Goal: Task Accomplishment & Management: Manage account settings

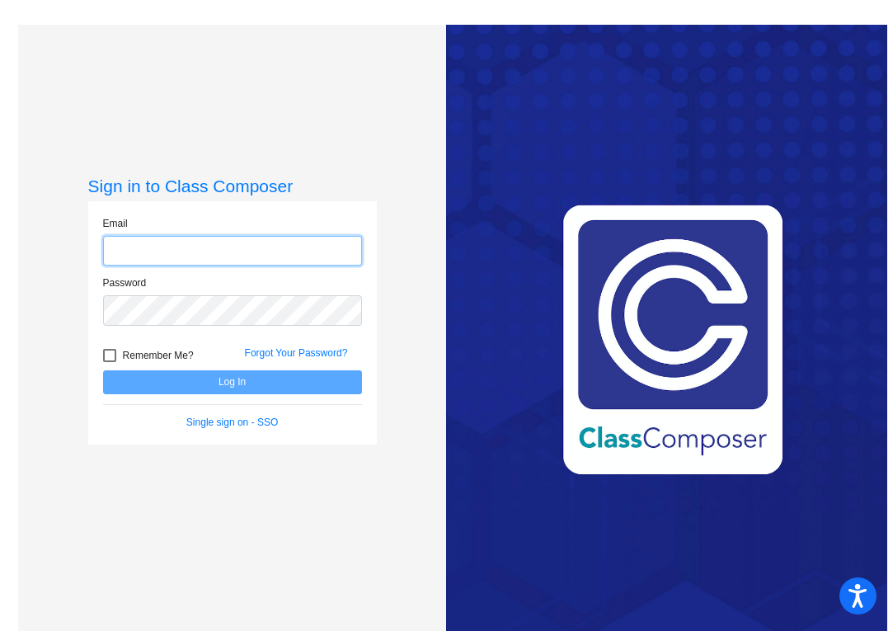
click at [287, 248] on input "email" at bounding box center [232, 251] width 259 height 31
type input "a"
type input "[PERSON_NAME][EMAIL_ADDRESS][DOMAIN_NAME]"
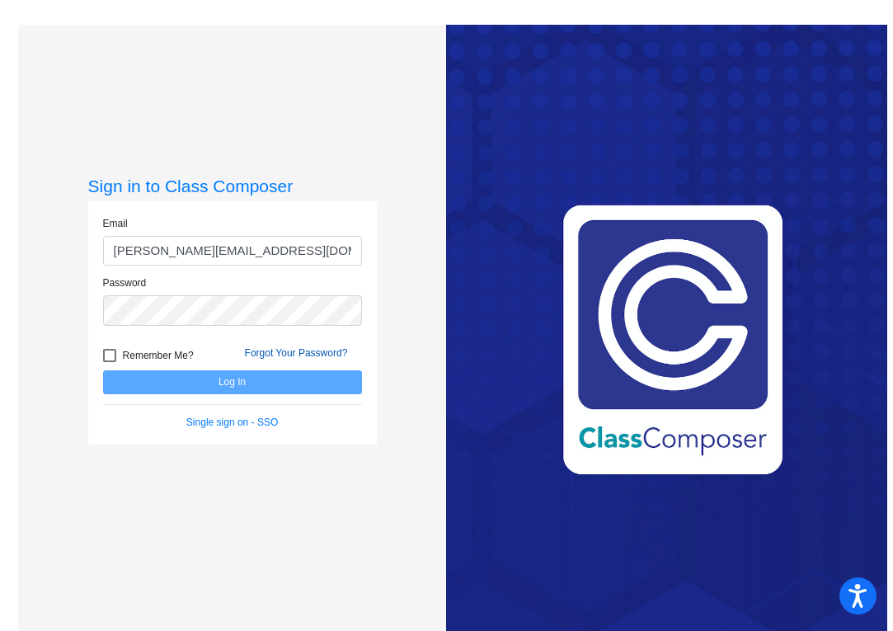
click at [306, 349] on link "Forgot Your Password?" at bounding box center [296, 353] width 103 height 12
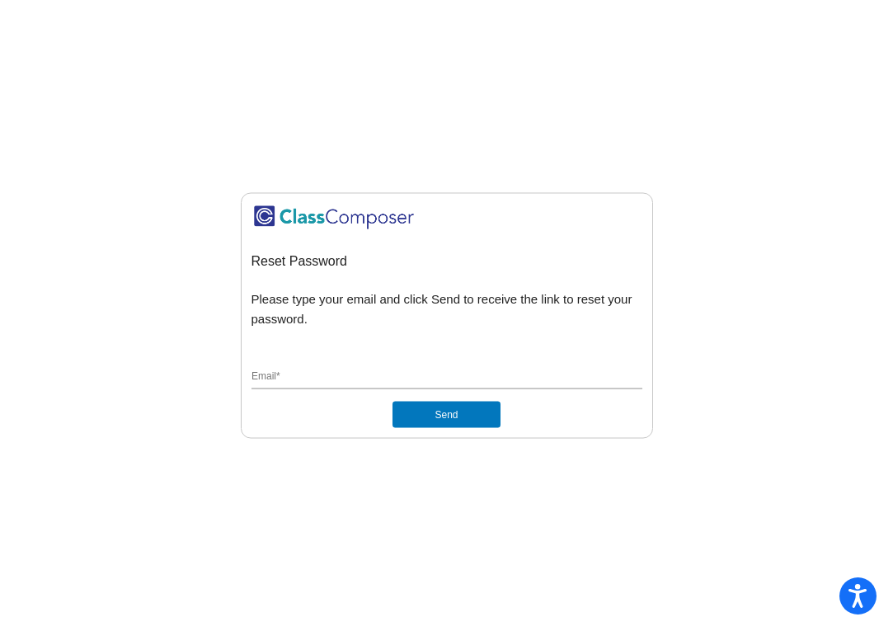
click at [441, 410] on button "Send" at bounding box center [445, 414] width 107 height 26
click at [378, 383] on input "Email *" at bounding box center [446, 377] width 391 height 15
click at [495, 414] on button "Send" at bounding box center [445, 414] width 107 height 26
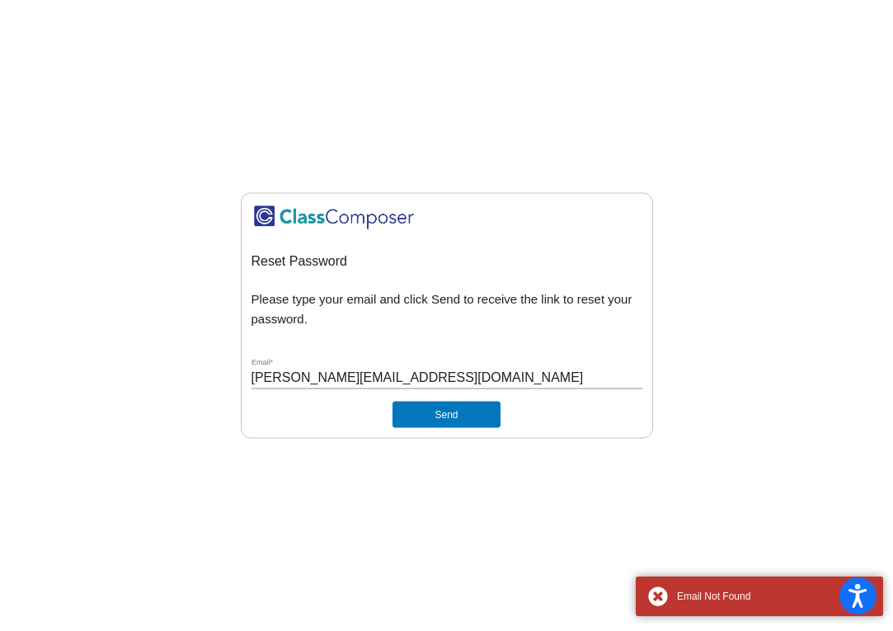
click at [472, 414] on button "Send" at bounding box center [445, 414] width 107 height 26
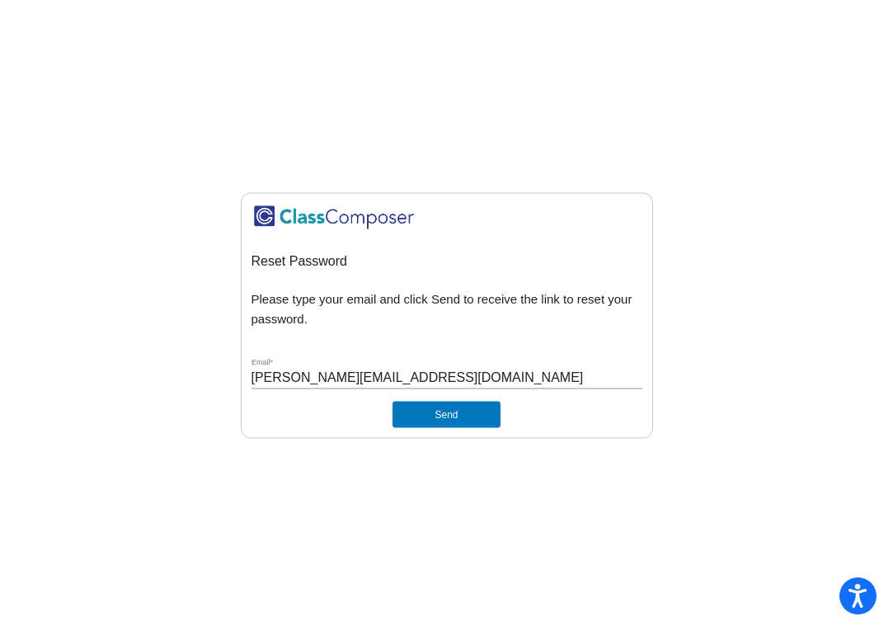
click at [435, 407] on button "Send" at bounding box center [445, 414] width 107 height 26
click at [473, 372] on input "[PERSON_NAME][EMAIL_ADDRESS][DOMAIN_NAME]" at bounding box center [446, 377] width 391 height 15
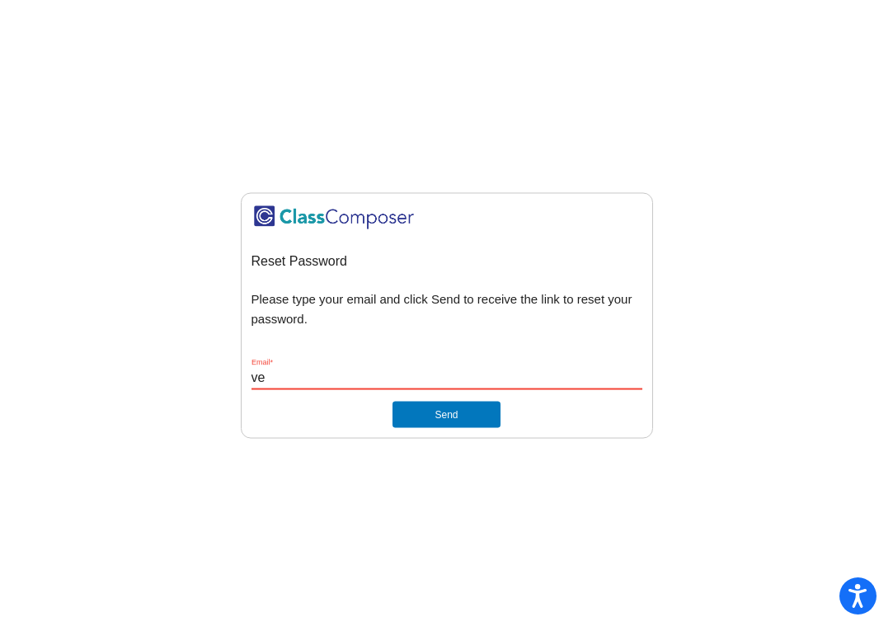
type input "v"
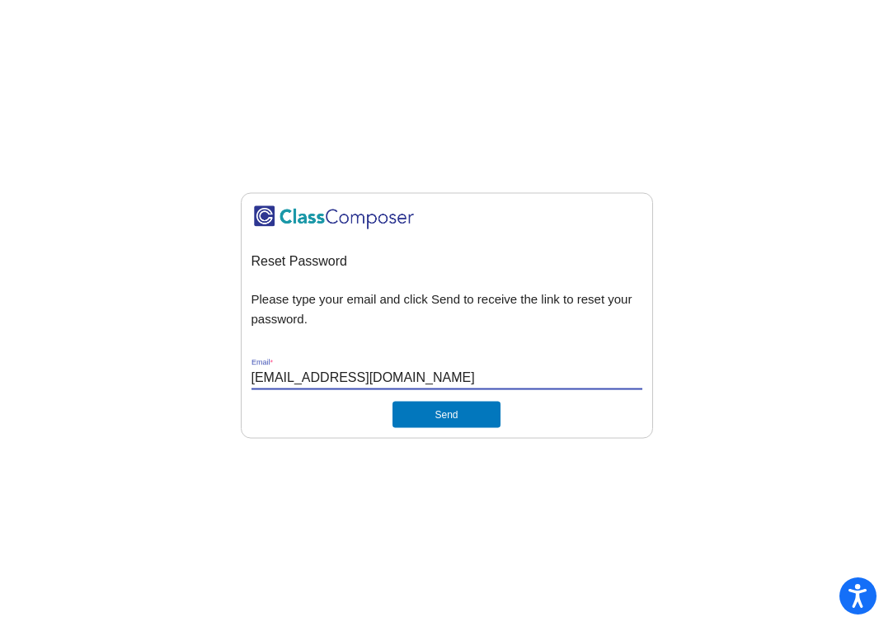
type input "[EMAIL_ADDRESS][DOMAIN_NAME]"
click at [455, 405] on button "Send" at bounding box center [445, 414] width 107 height 26
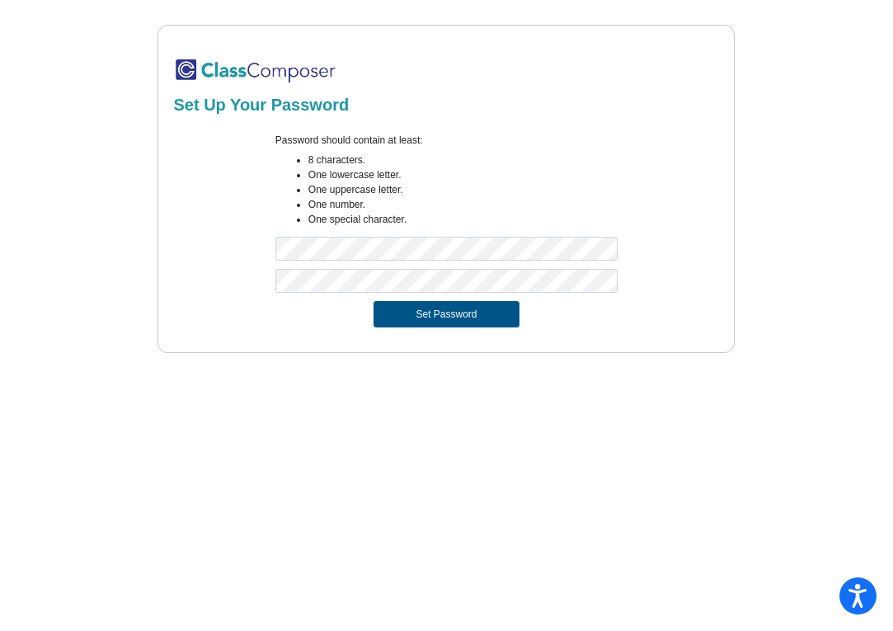
click at [471, 312] on button "Set Password" at bounding box center [445, 314] width 145 height 26
click at [435, 314] on button "Set Password" at bounding box center [445, 314] width 145 height 26
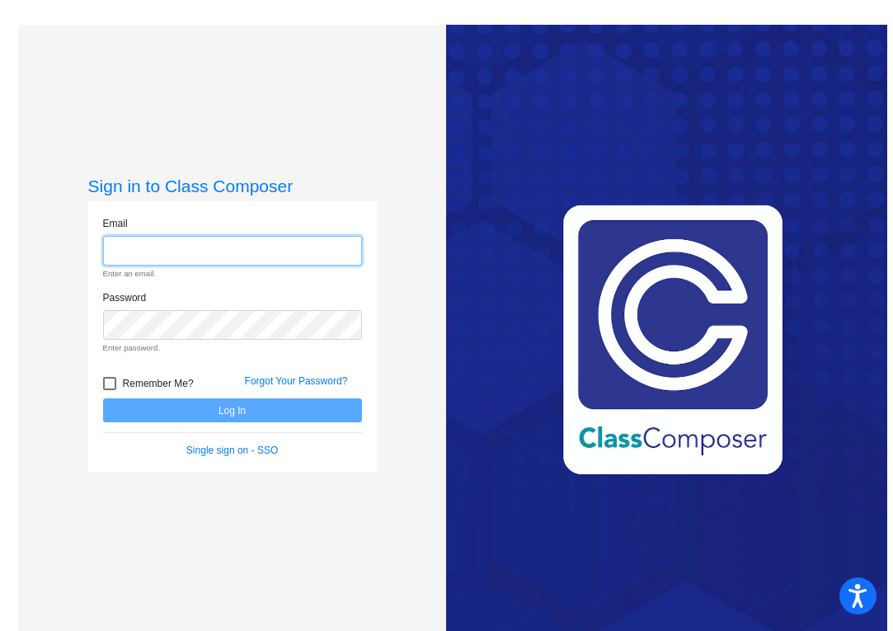
click at [167, 261] on input "email" at bounding box center [232, 251] width 259 height 31
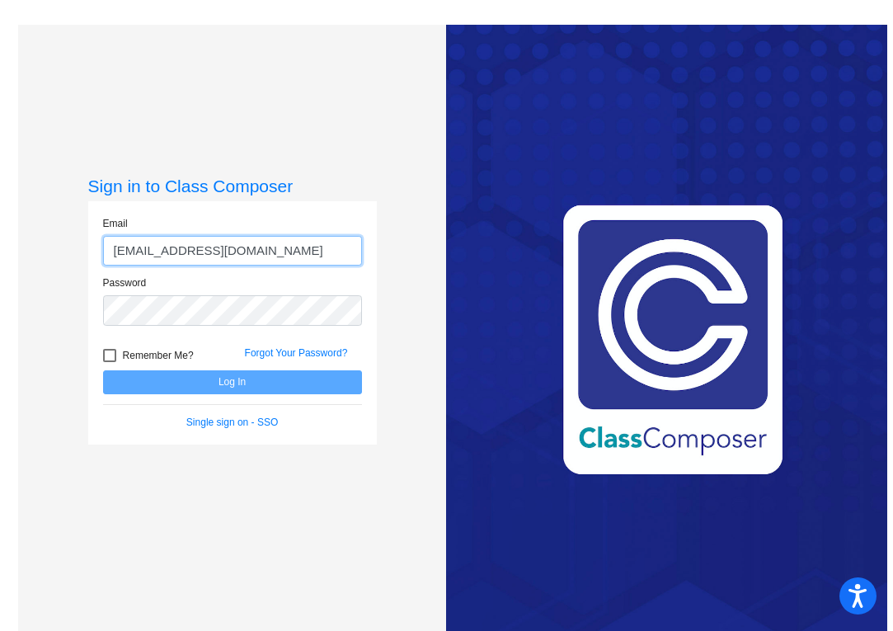
type input "[EMAIL_ADDRESS][DOMAIN_NAME]"
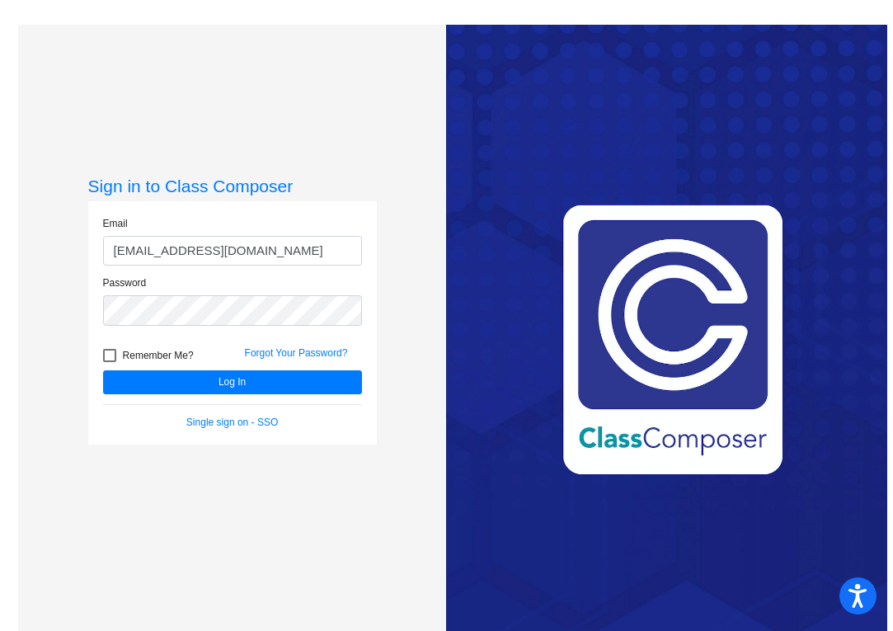
click at [110, 345] on label "Remember Me?" at bounding box center [148, 355] width 91 height 20
click at [110, 362] on input "Remember Me?" at bounding box center [109, 362] width 1 height 1
checkbox input "true"
click at [166, 375] on button "Log In" at bounding box center [232, 382] width 259 height 24
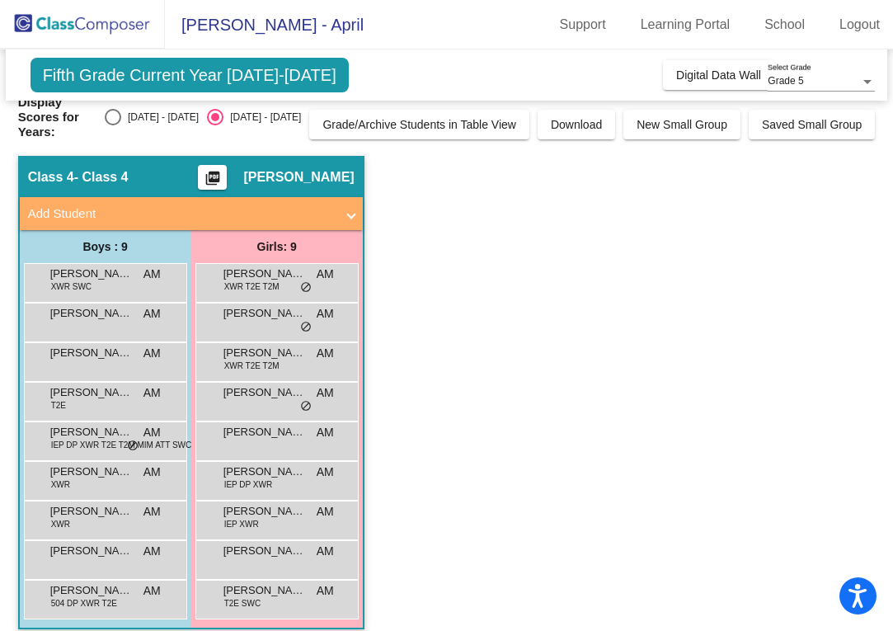
scroll to position [12, 0]
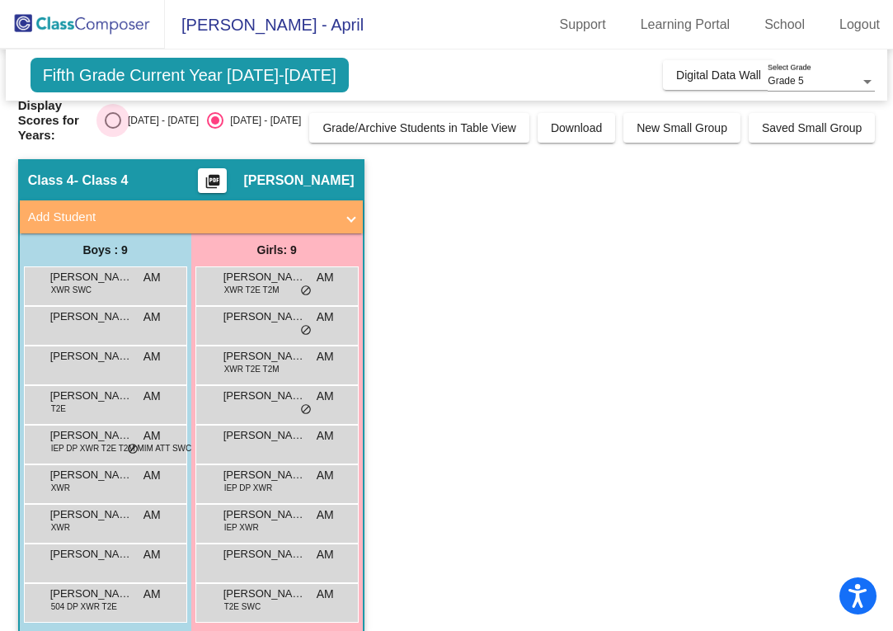
click at [121, 117] on div "Select an option" at bounding box center [113, 120] width 16 height 16
click at [113, 129] on input "2024 - 2025" at bounding box center [112, 129] width 1 height 1
radio input "true"
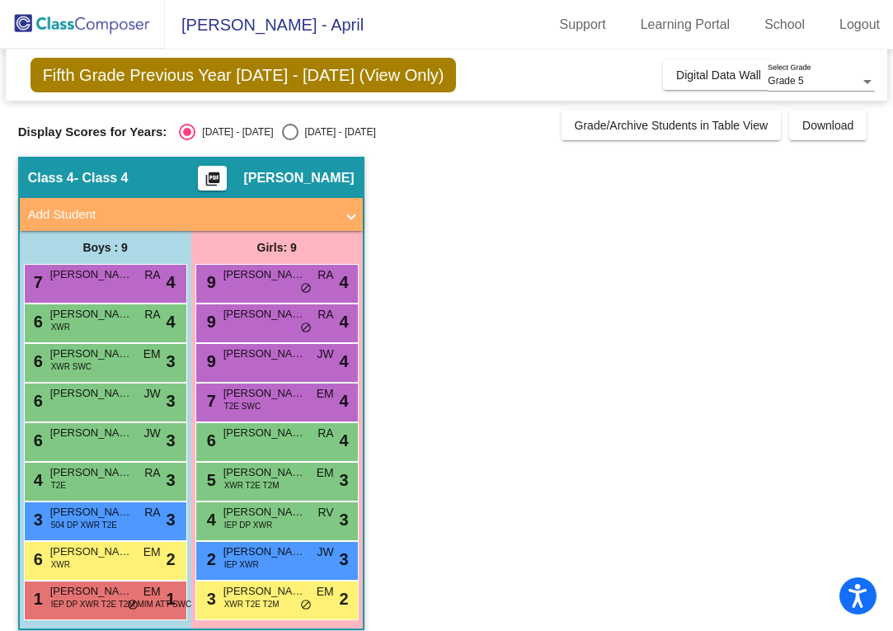
scroll to position [16, 0]
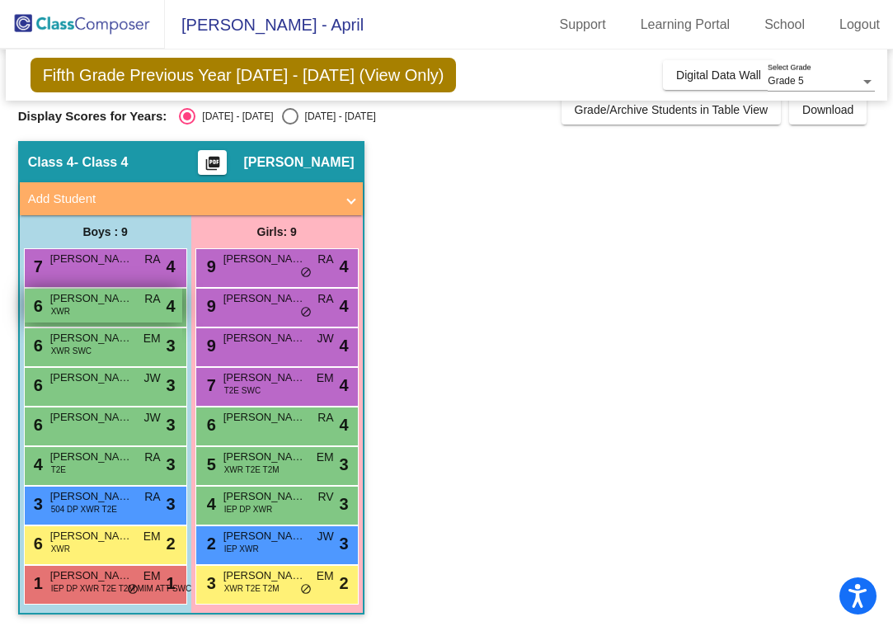
click at [117, 312] on div "6 Jonathan Damm XWR RA lock do_not_disturb_alt 4" at bounding box center [103, 306] width 157 height 34
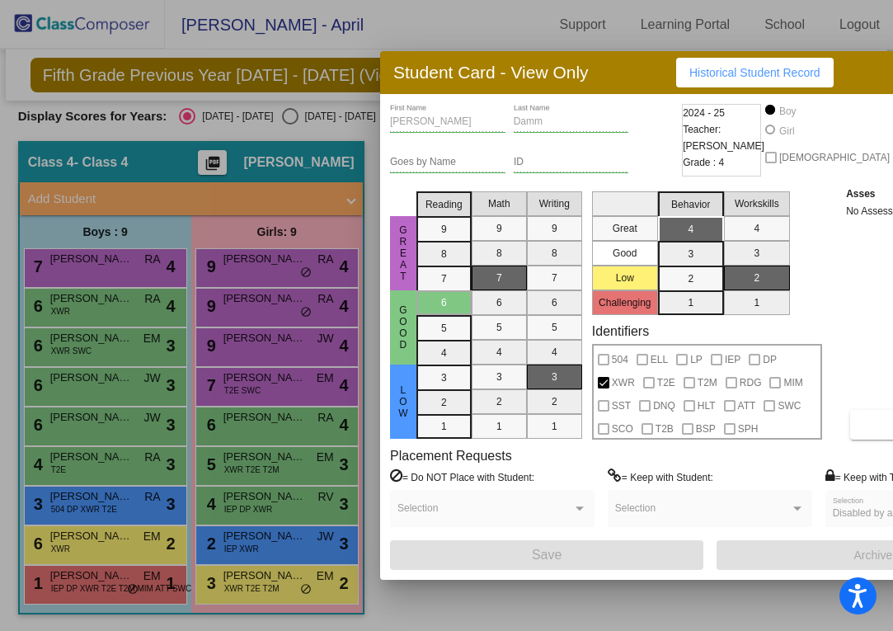
click at [129, 344] on div at bounding box center [446, 315] width 893 height 631
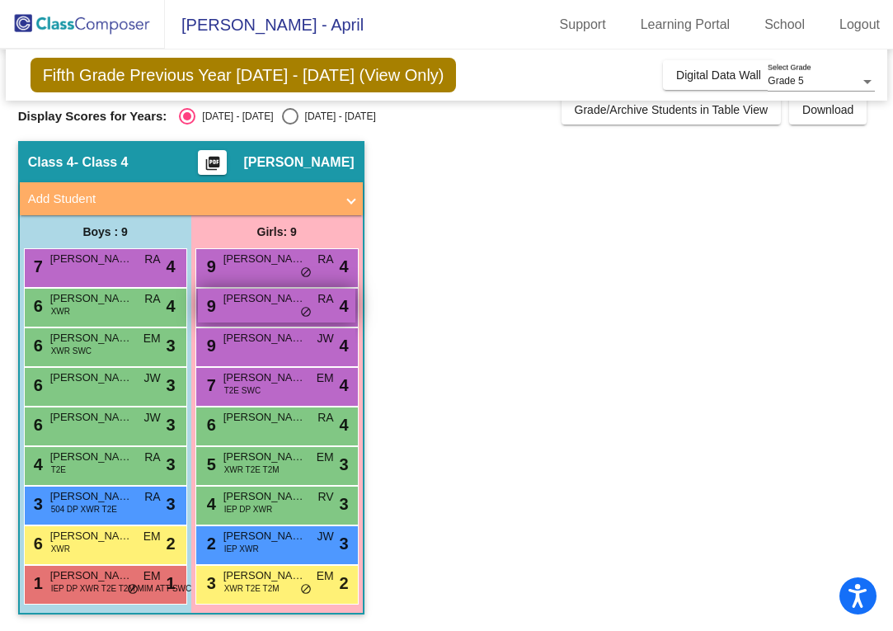
click at [272, 313] on div "9 Claire Craine RA lock do_not_disturb_alt 4" at bounding box center [276, 306] width 157 height 34
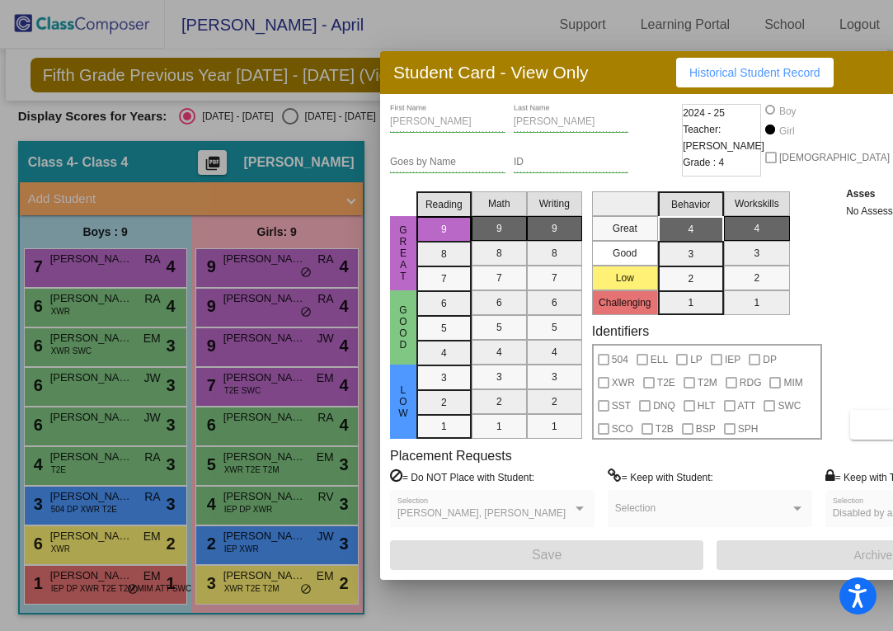
click at [271, 274] on div at bounding box center [446, 315] width 893 height 631
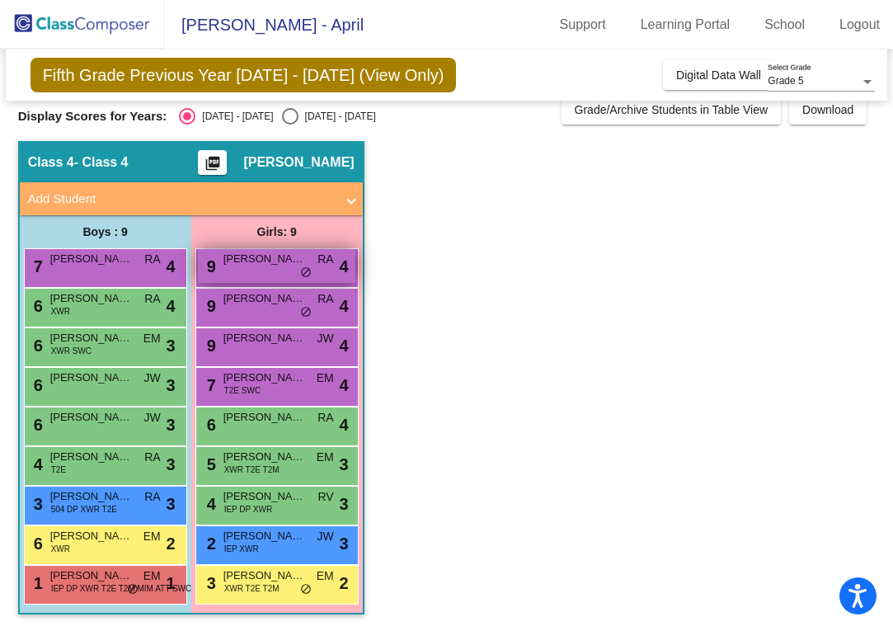
click at [270, 273] on div "9 Arden Schuman RA lock do_not_disturb_alt 4" at bounding box center [276, 266] width 157 height 34
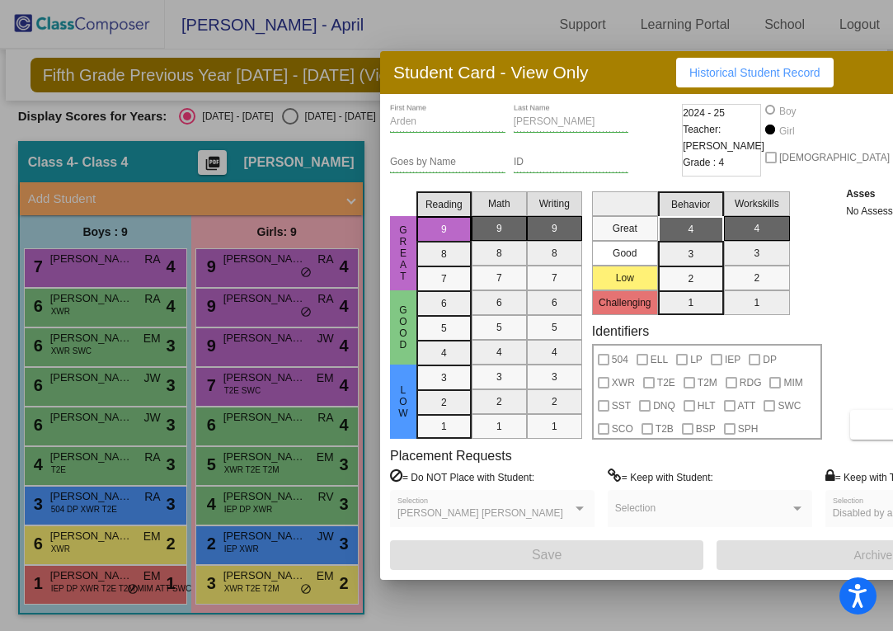
click at [257, 340] on div at bounding box center [446, 315] width 893 height 631
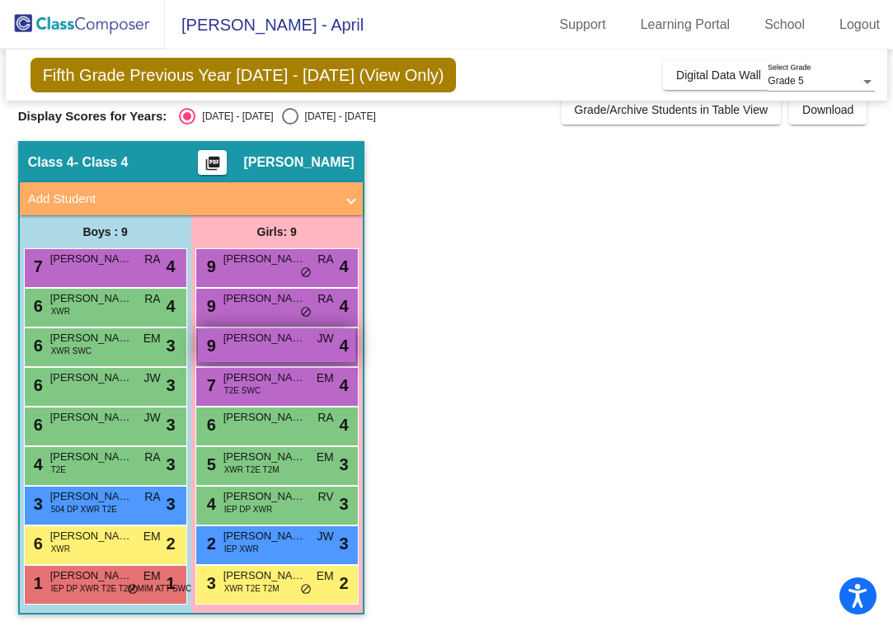
click at [256, 347] on div "9 Delcie Miller JW lock do_not_disturb_alt 4" at bounding box center [276, 345] width 157 height 34
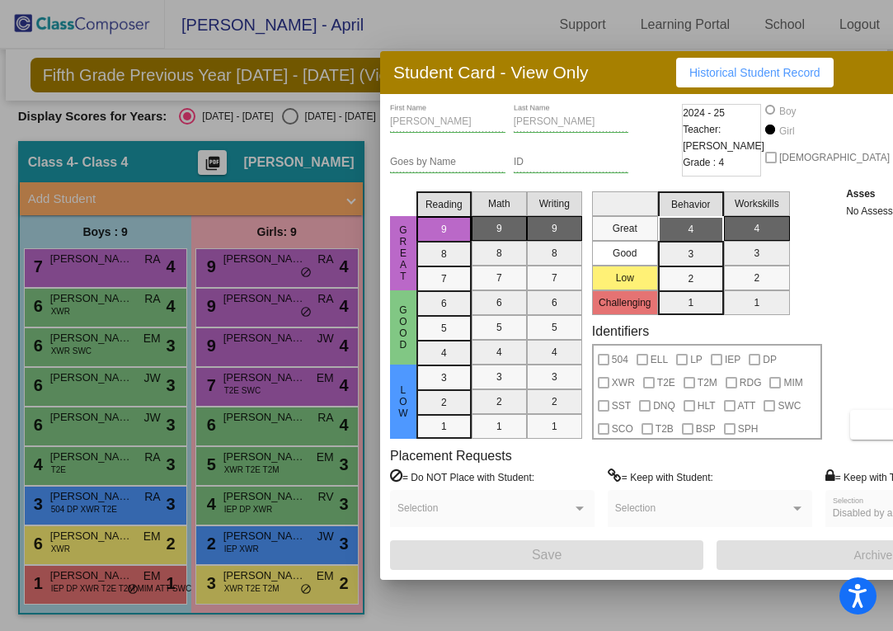
click at [249, 383] on div at bounding box center [446, 315] width 893 height 631
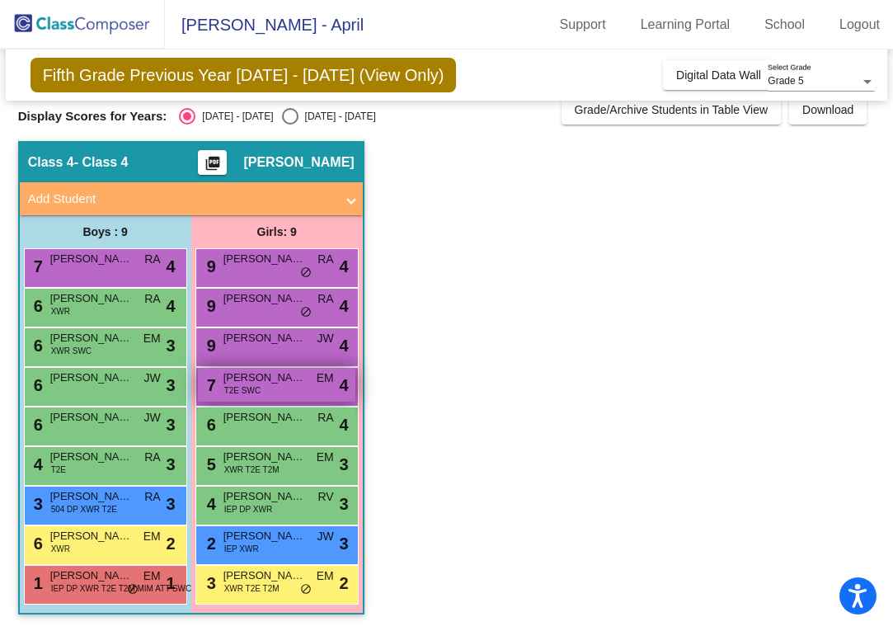
click at [250, 383] on span "Zoey Ziebarth" at bounding box center [264, 377] width 82 height 16
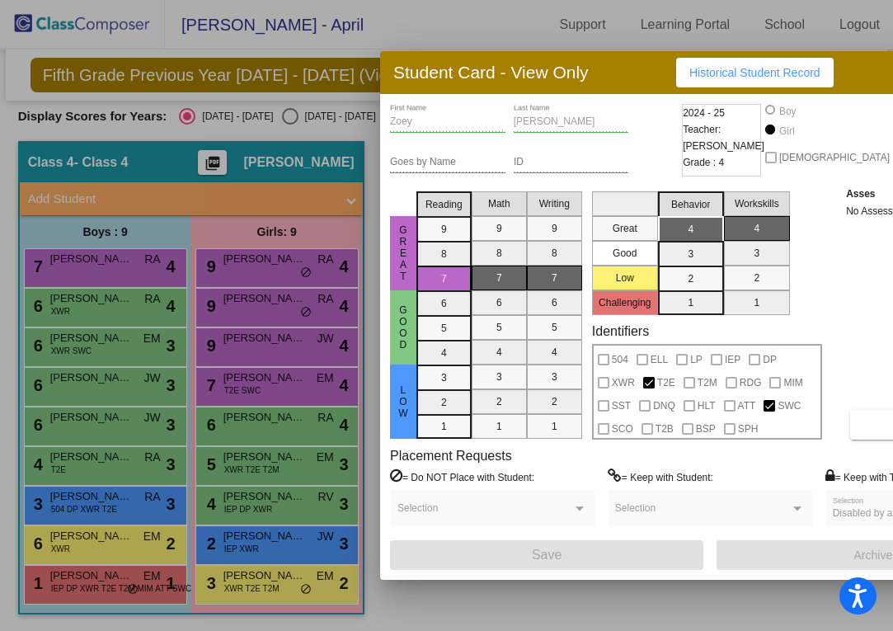
click at [261, 429] on div at bounding box center [446, 315] width 893 height 631
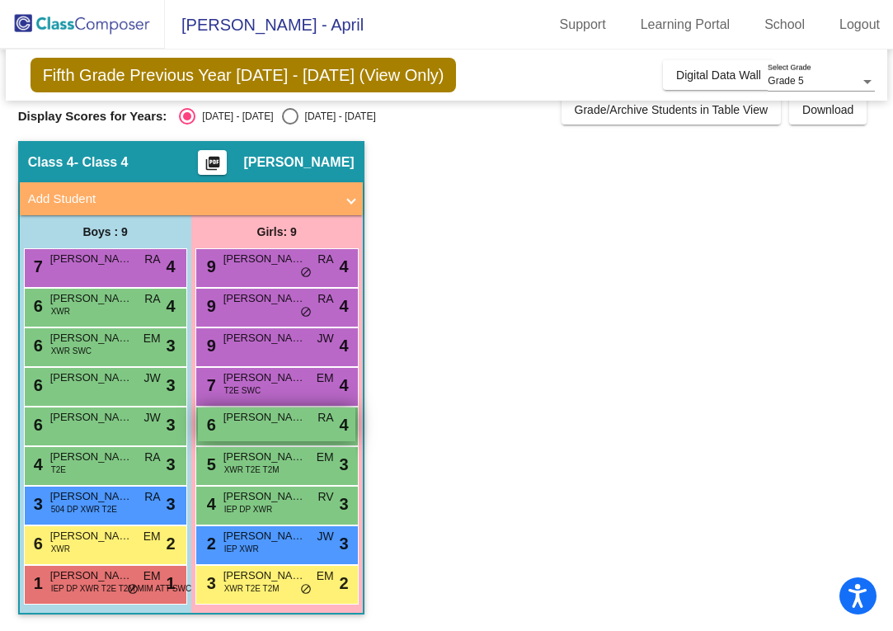
click at [261, 429] on div "6 Scarlett Hutchens RA lock do_not_disturb_alt 4" at bounding box center [276, 424] width 157 height 34
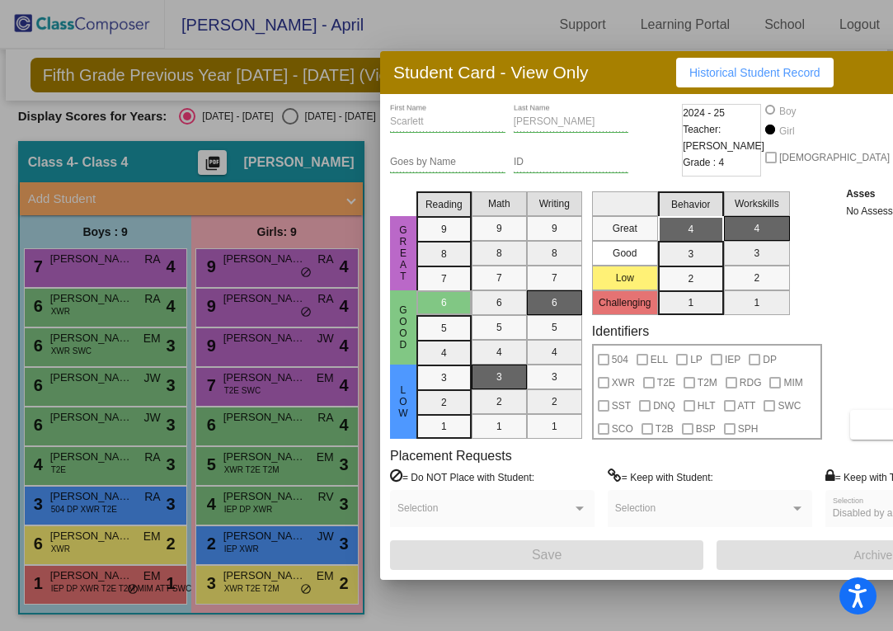
click at [265, 458] on div at bounding box center [446, 315] width 893 height 631
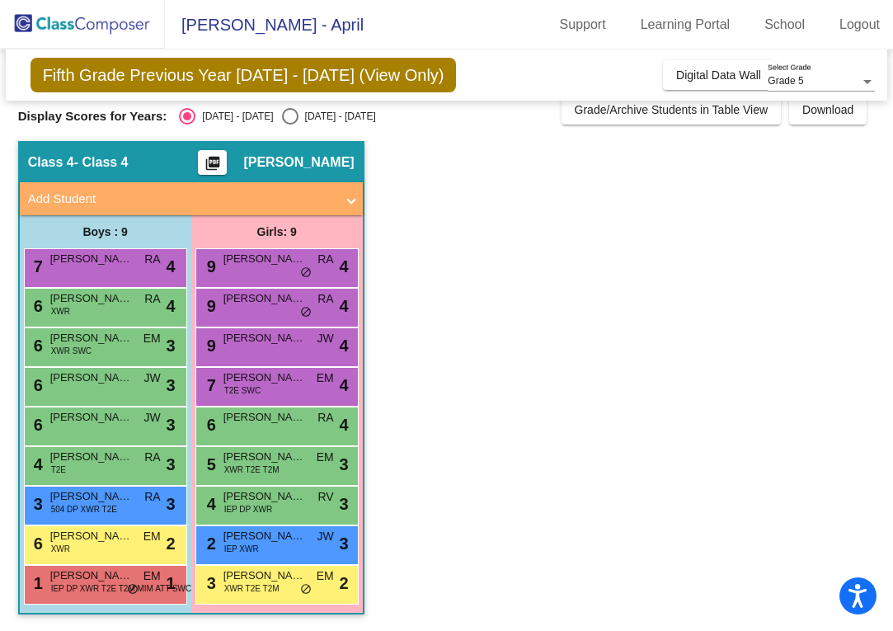
click at [265, 458] on span "Aurora Cross" at bounding box center [264, 456] width 82 height 16
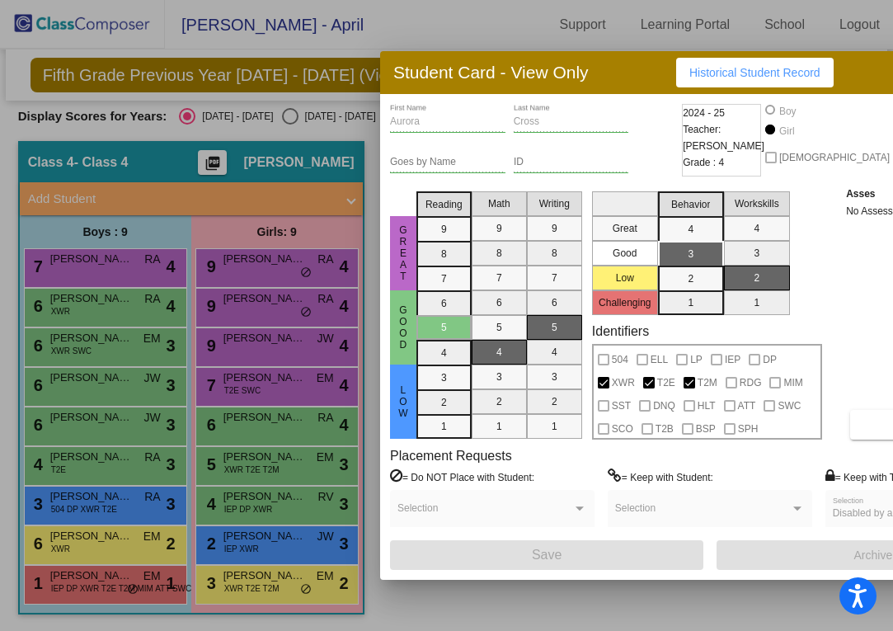
click at [263, 501] on div at bounding box center [446, 315] width 893 height 631
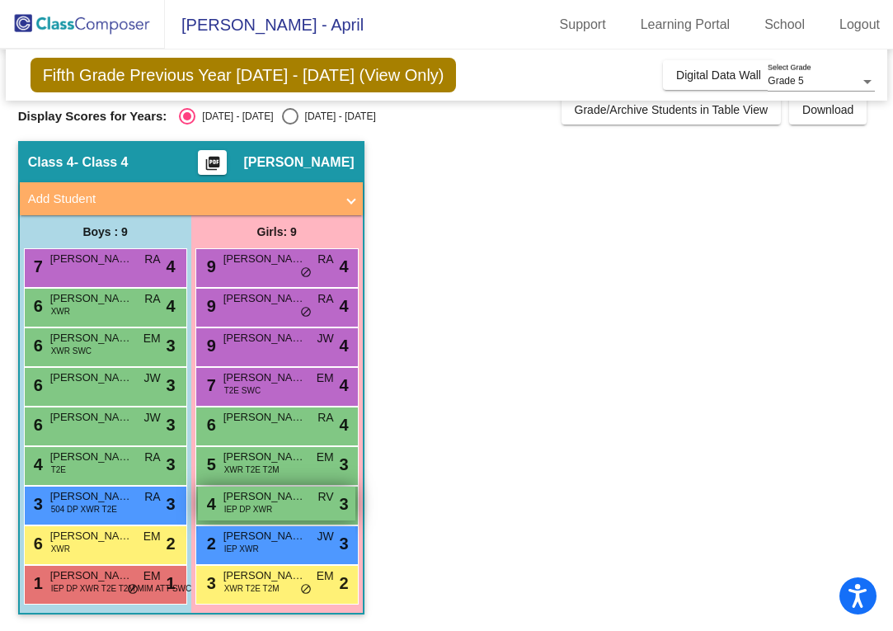
click at [263, 501] on span "Harper Stambach" at bounding box center [264, 496] width 82 height 16
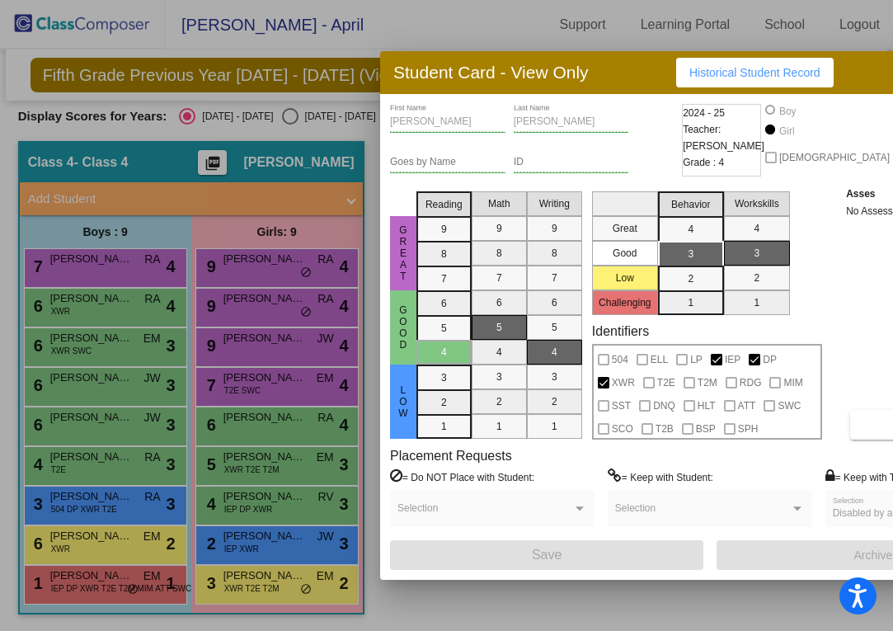
click at [272, 543] on div at bounding box center [446, 315] width 893 height 631
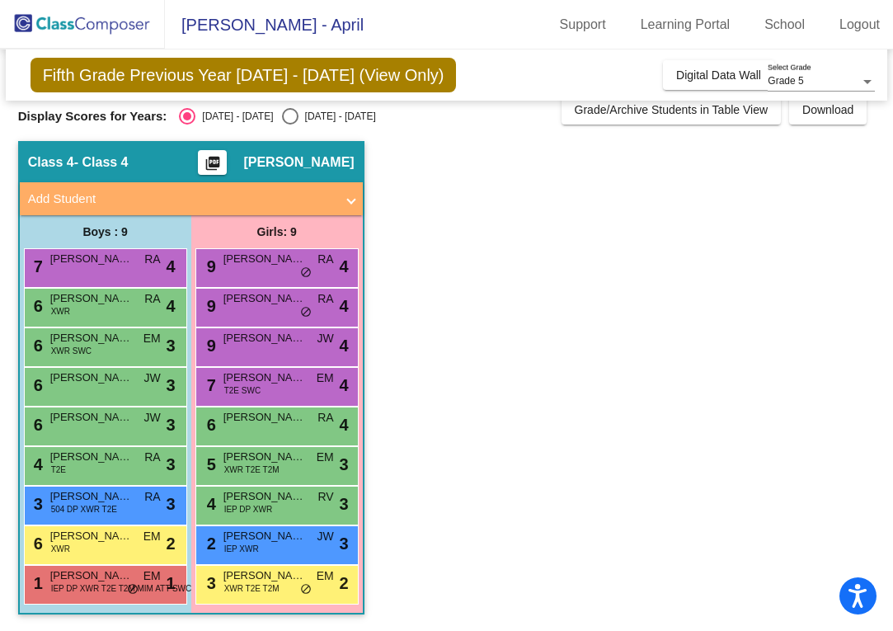
click at [272, 543] on span "Kamryn Moore-Wheaton" at bounding box center [264, 536] width 82 height 16
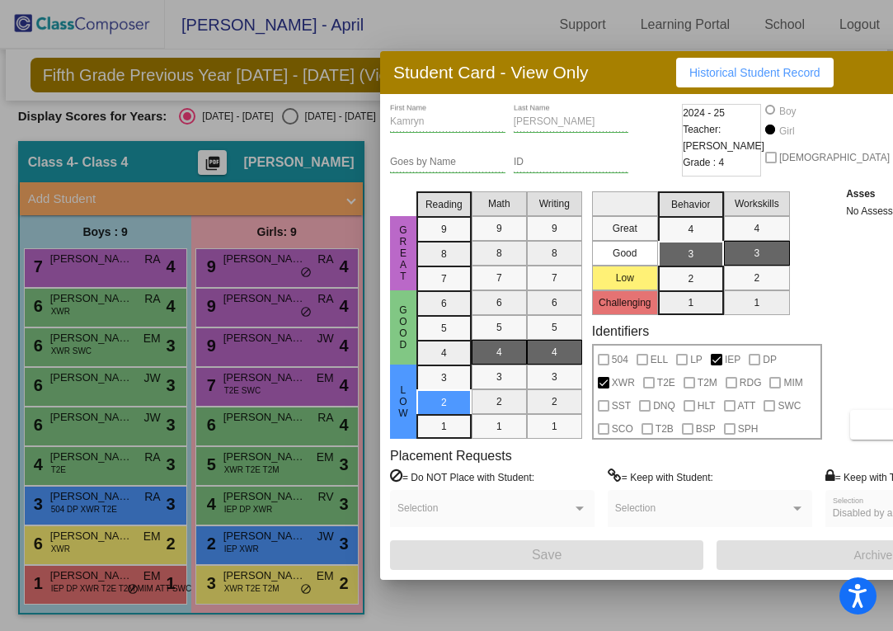
click at [272, 584] on div at bounding box center [446, 315] width 893 height 631
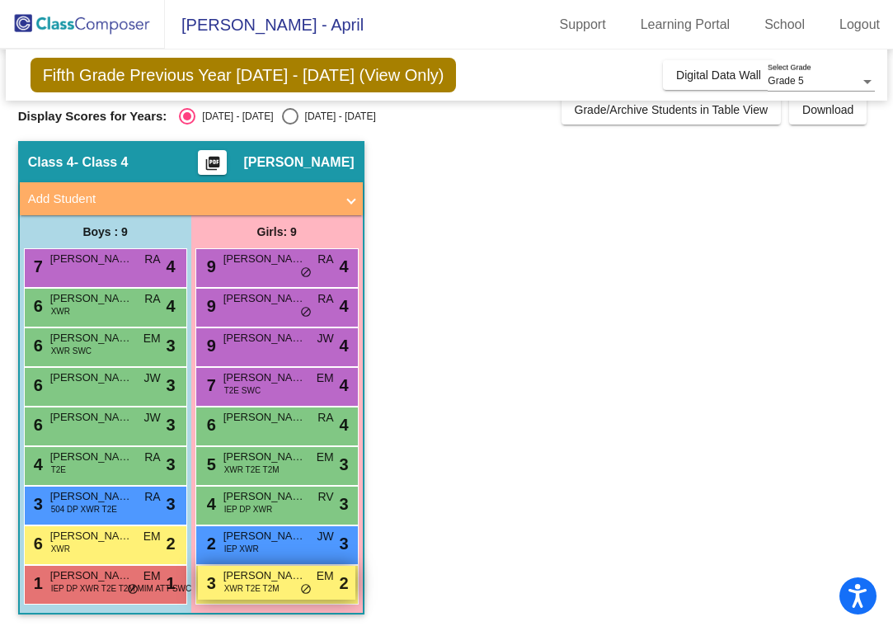
click at [271, 584] on span "XWR T2E T2M" at bounding box center [251, 588] width 55 height 12
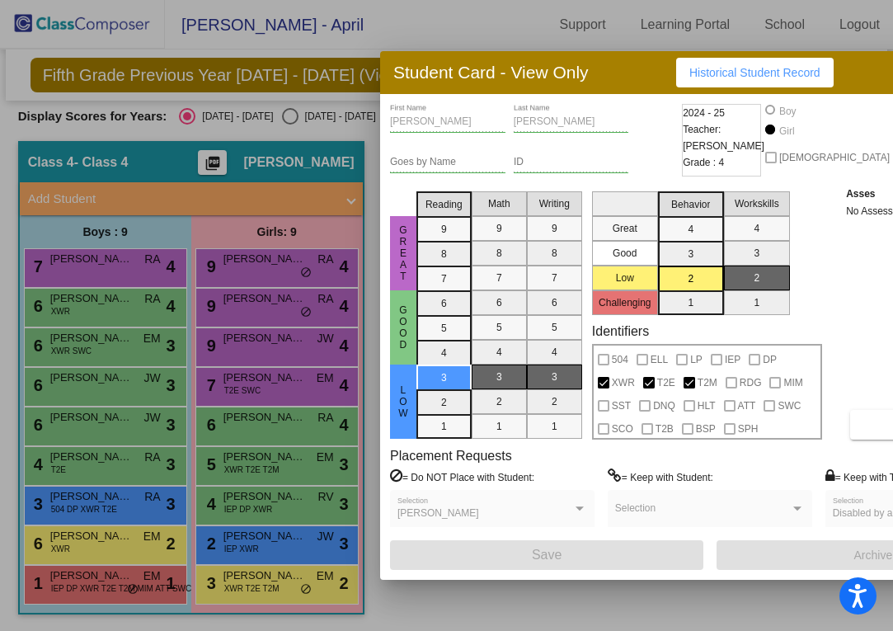
click at [101, 583] on div at bounding box center [446, 315] width 893 height 631
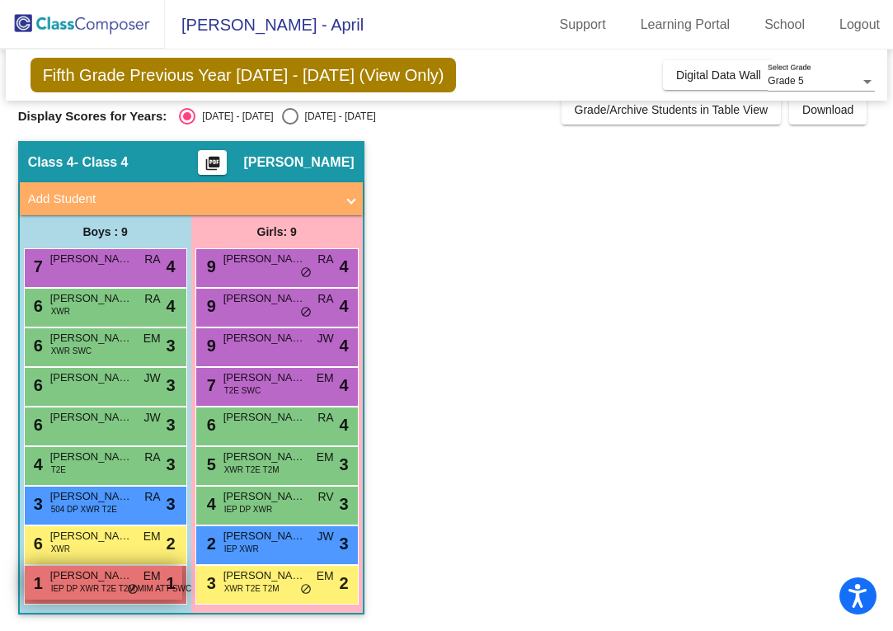
click at [100, 582] on span "IEP DP XWR T2E T2M MIM ATT SWC" at bounding box center [121, 588] width 141 height 12
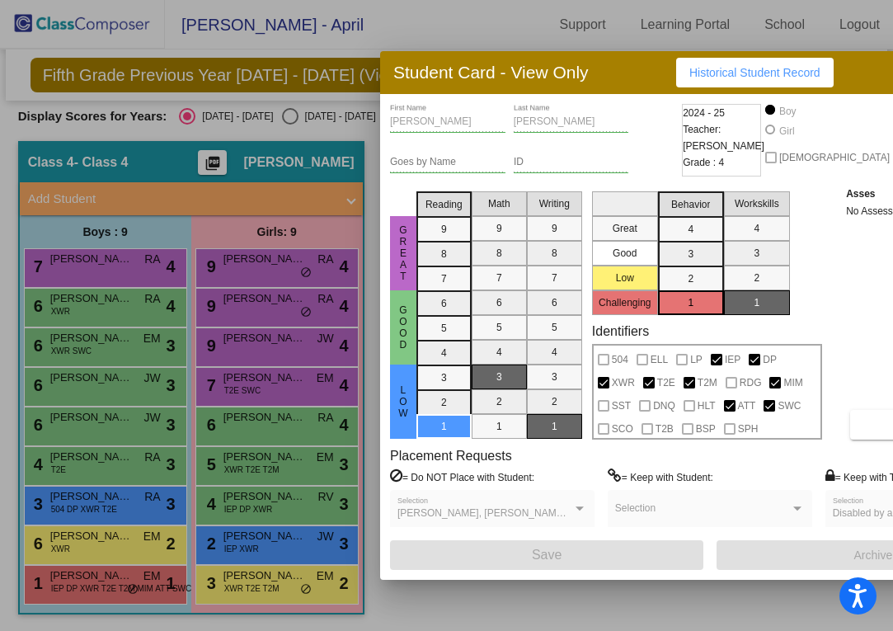
click at [101, 554] on div at bounding box center [446, 315] width 893 height 631
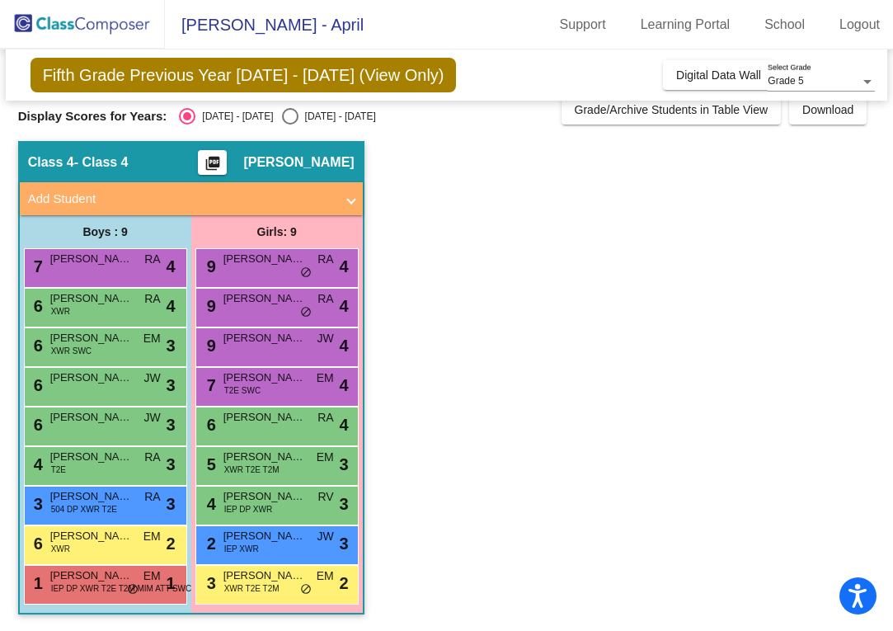
click at [101, 554] on div "6 Jase Miller XWR EM lock do_not_disturb_alt 2" at bounding box center [103, 543] width 157 height 34
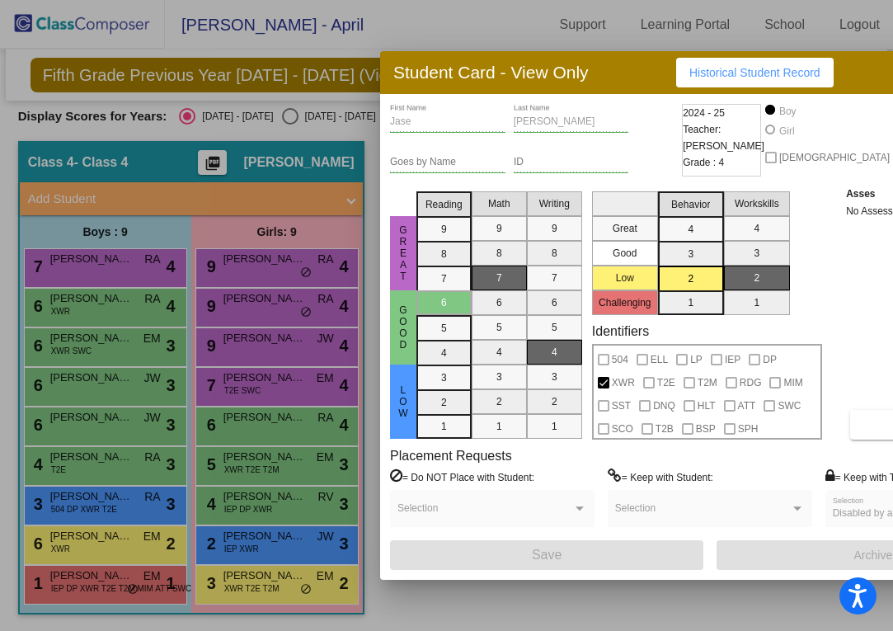
click at [108, 506] on div at bounding box center [446, 315] width 893 height 631
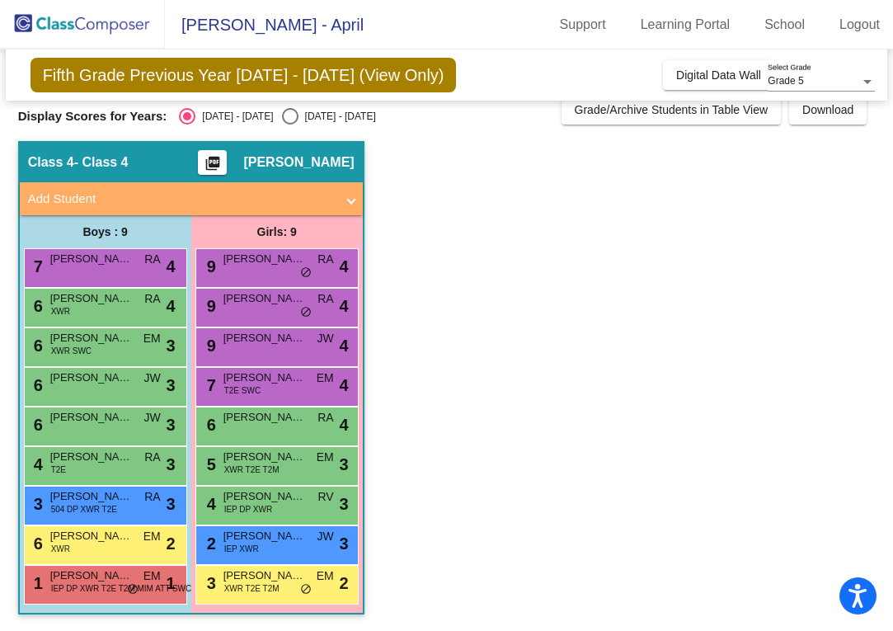
click at [108, 506] on span "504 DP XWR T2E" at bounding box center [84, 509] width 66 height 12
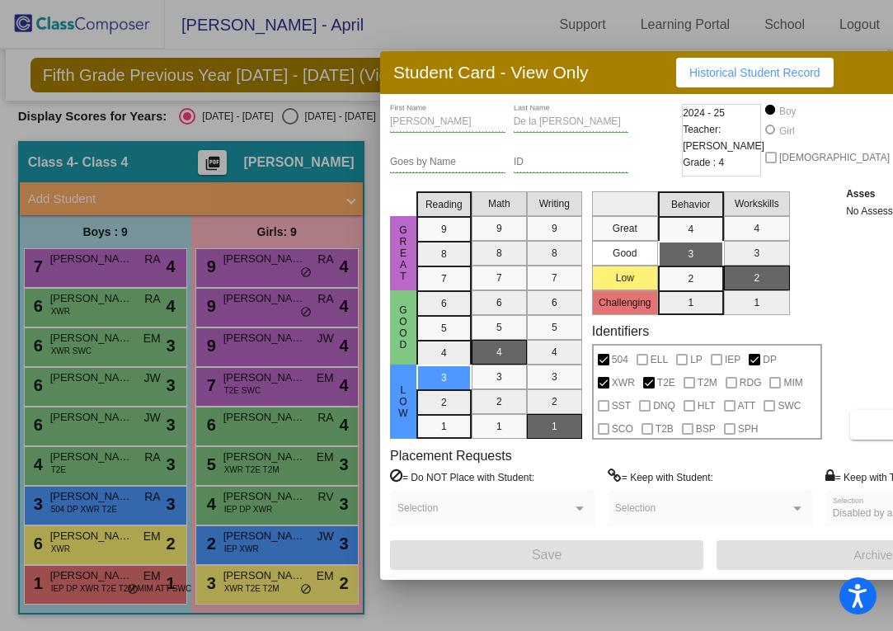
click at [115, 468] on div at bounding box center [446, 315] width 893 height 631
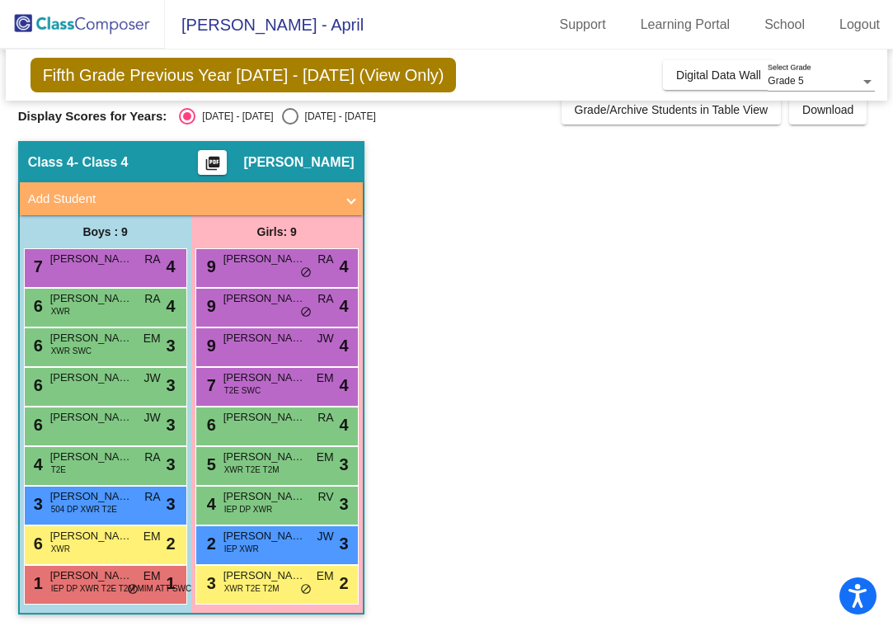
click at [115, 468] on div "4 Hudson Harp T2E RA lock do_not_disturb_alt 3" at bounding box center [103, 464] width 157 height 34
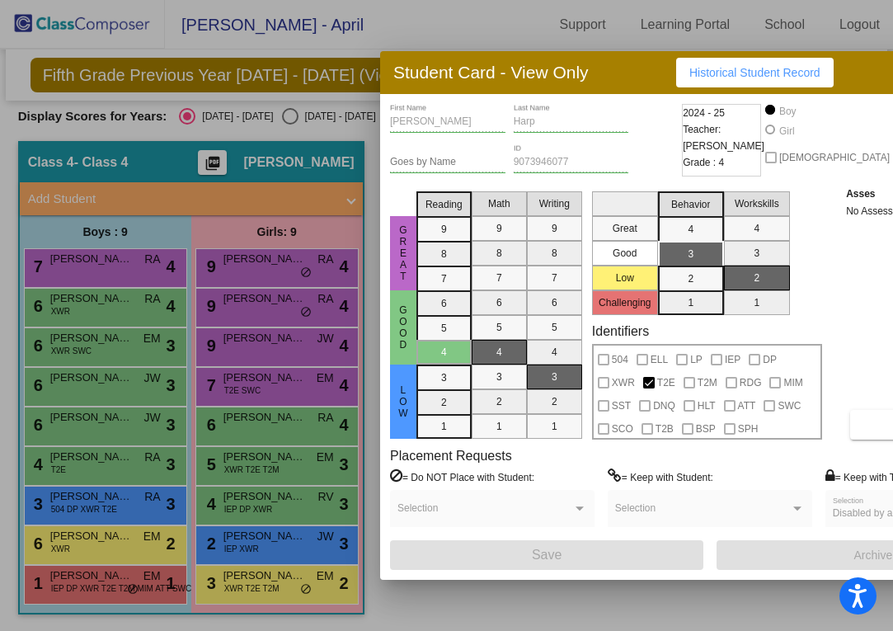
click at [120, 429] on div at bounding box center [446, 315] width 893 height 631
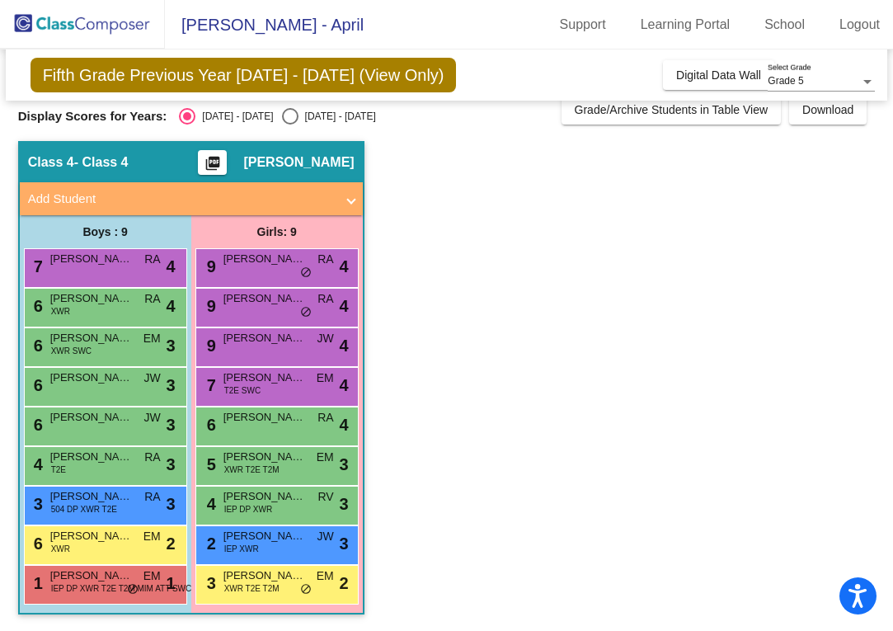
click at [120, 429] on div "6 Walter Tomlin JW lock do_not_disturb_alt 3" at bounding box center [103, 424] width 157 height 34
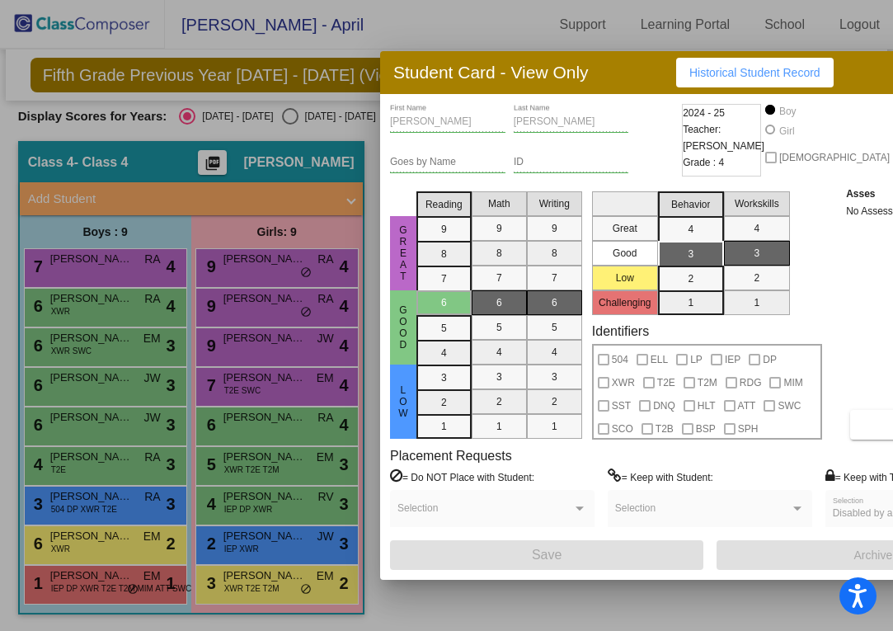
click at [129, 387] on div at bounding box center [446, 315] width 893 height 631
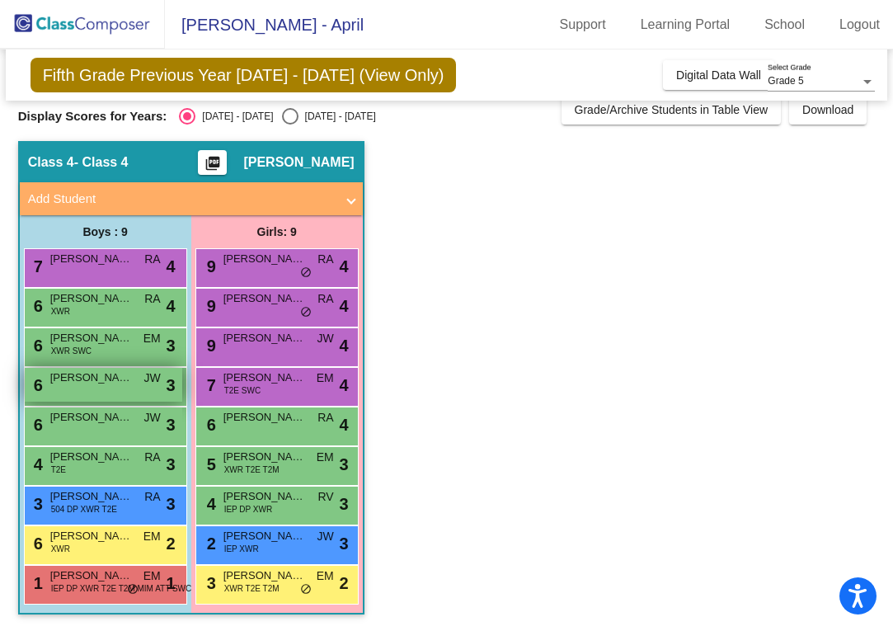
click at [127, 387] on div "6 Caysen Smith JW lock do_not_disturb_alt 3" at bounding box center [103, 385] width 157 height 34
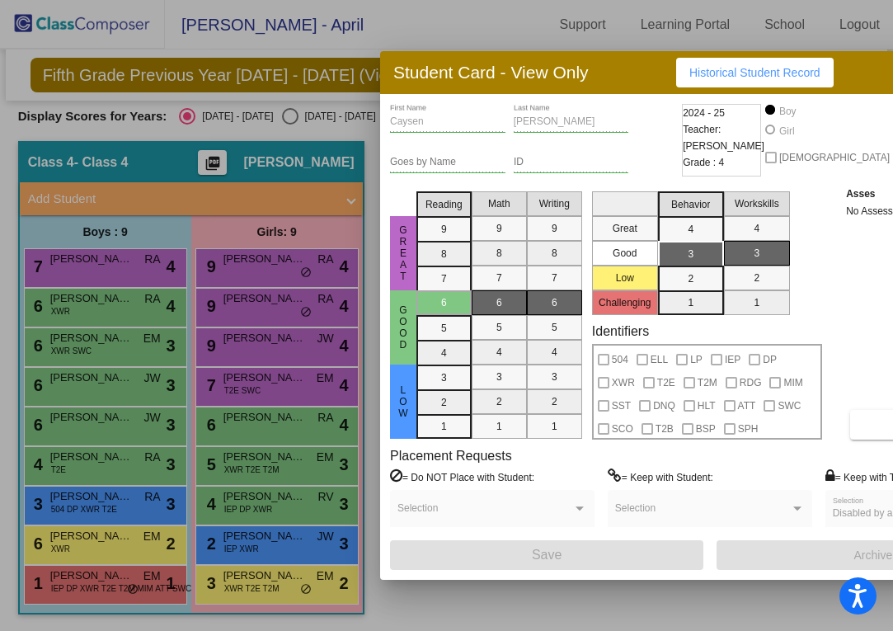
click at [133, 351] on div at bounding box center [446, 315] width 893 height 631
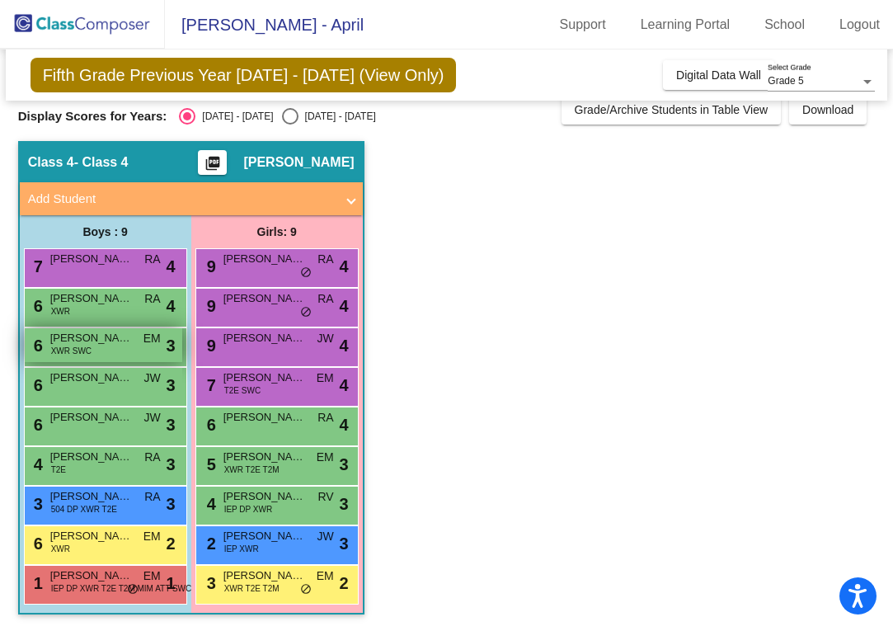
click at [133, 351] on div "6 Archer Woodbury XWR SWC EM lock do_not_disturb_alt 3" at bounding box center [103, 345] width 157 height 34
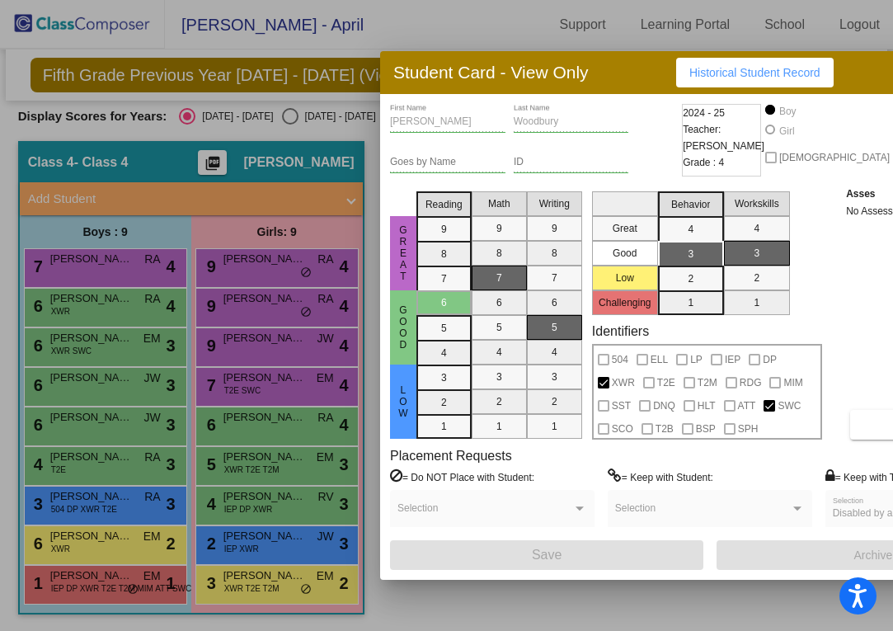
click at [129, 302] on div at bounding box center [446, 315] width 893 height 631
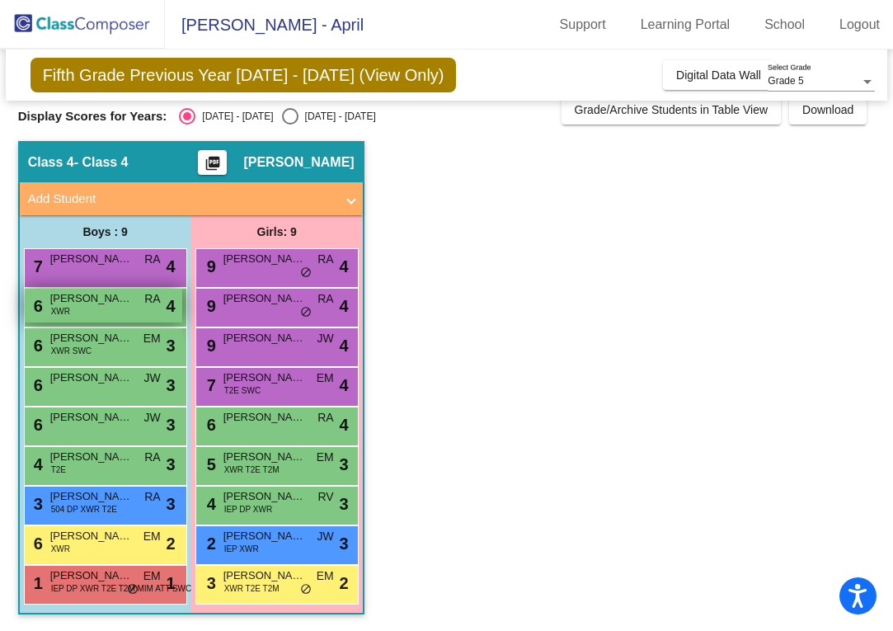
click at [129, 302] on span "Jonathan Damm" at bounding box center [91, 298] width 82 height 16
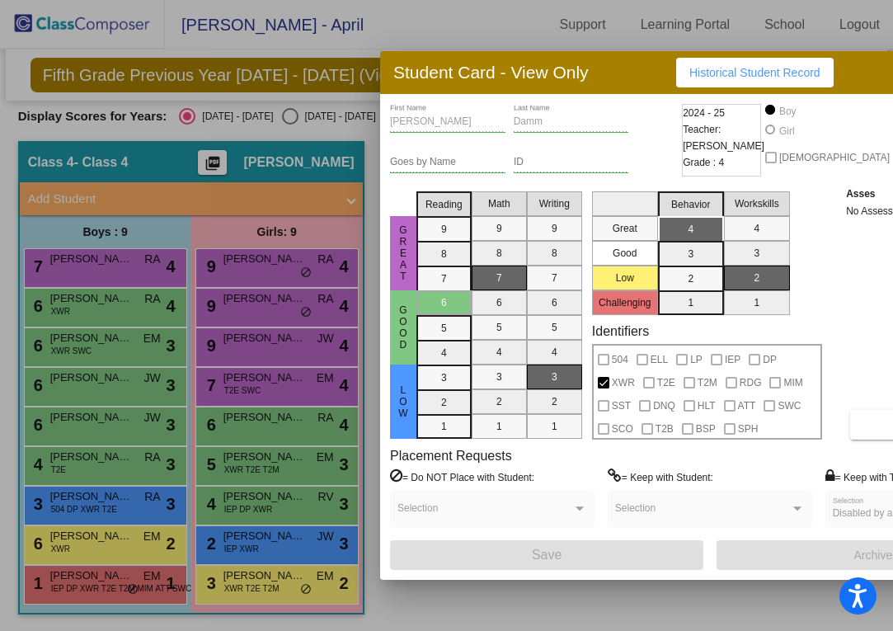
click at [128, 266] on div at bounding box center [446, 315] width 893 height 631
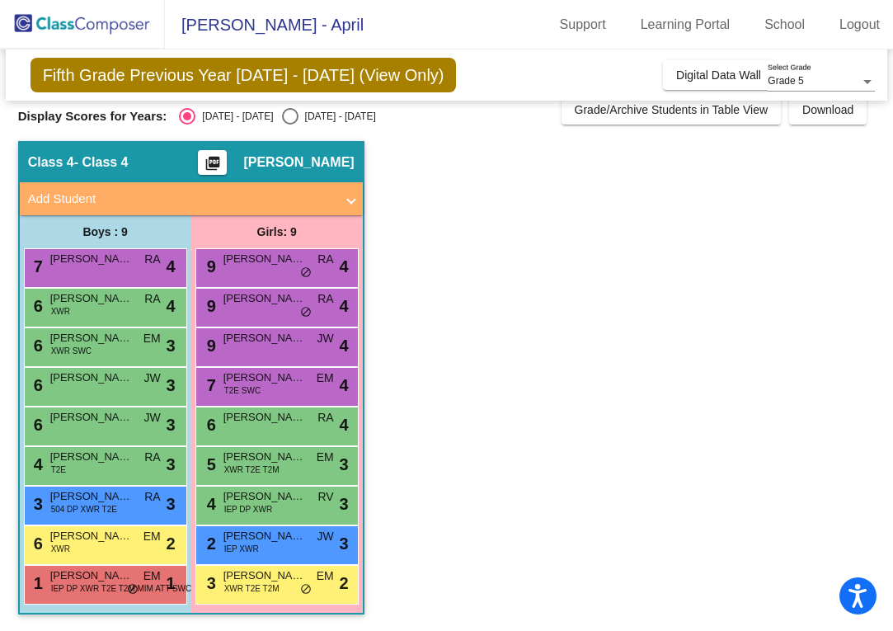
click at [128, 266] on span "Brody Rawson" at bounding box center [91, 259] width 82 height 16
